Goal: Task Accomplishment & Management: Use online tool/utility

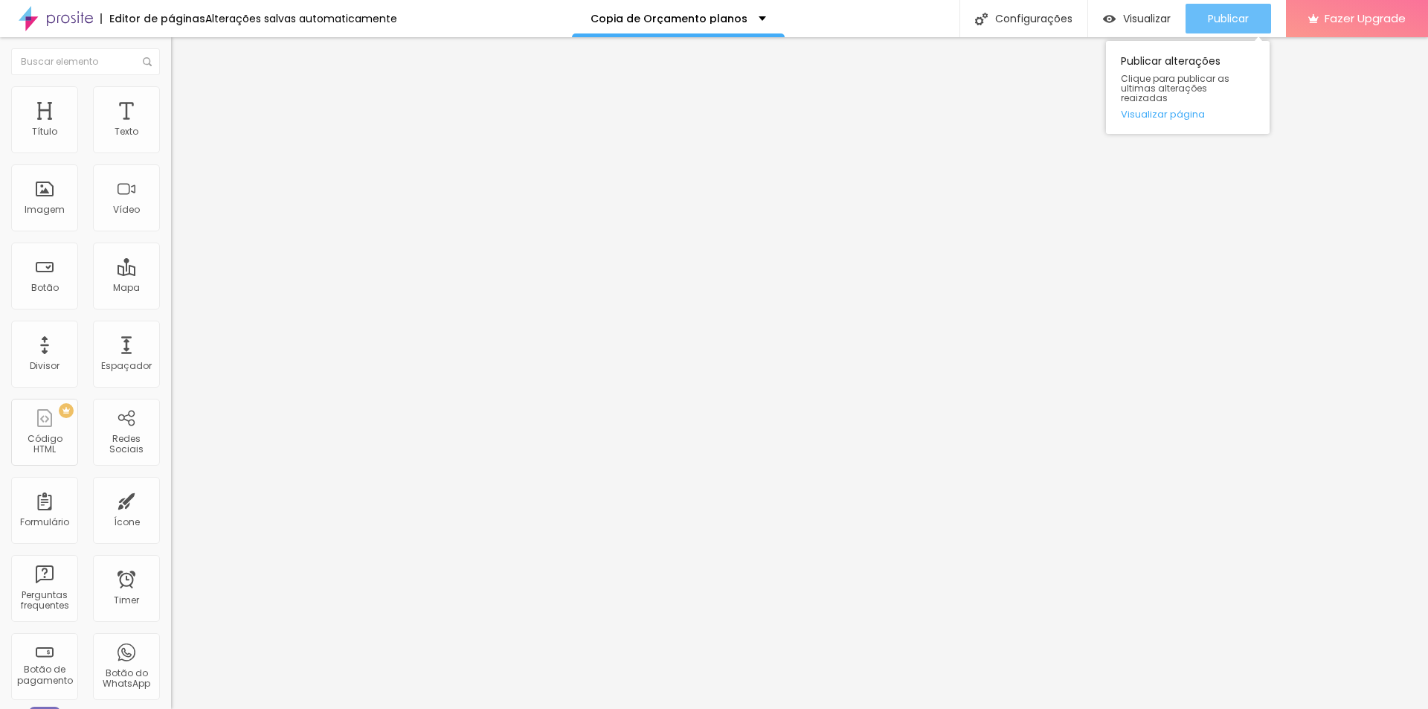
click at [1232, 23] on span "Publicar" at bounding box center [1228, 19] width 41 height 12
click at [1241, 18] on span "Publicar" at bounding box center [1228, 19] width 41 height 12
click at [1216, 25] on div "Publicar" at bounding box center [1236, 18] width 41 height 13
click at [1230, 13] on span "Publicar" at bounding box center [1228, 19] width 41 height 12
click at [1237, 17] on span "Publicar" at bounding box center [1228, 19] width 41 height 12
